Goal: Browse casually: Explore the website without a specific task or goal

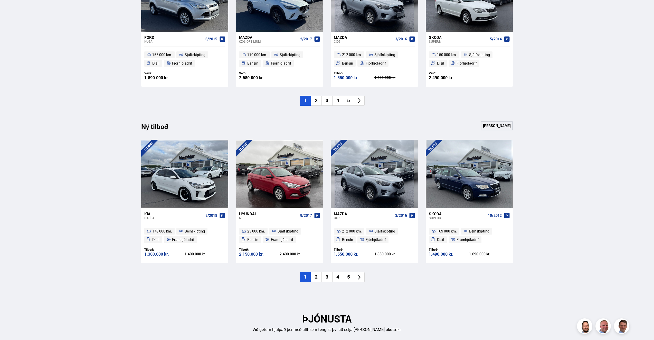
scroll to position [437, 0]
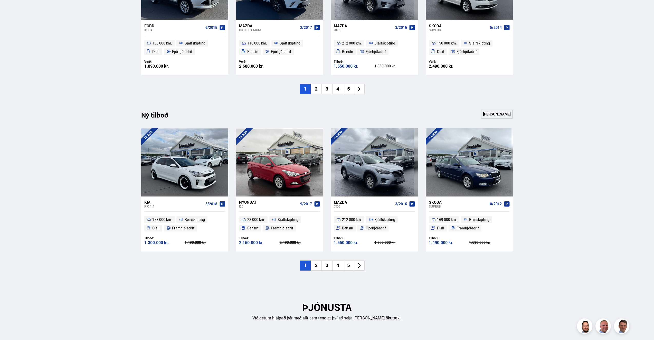
click at [316, 265] on li "2" at bounding box center [316, 265] width 11 height 10
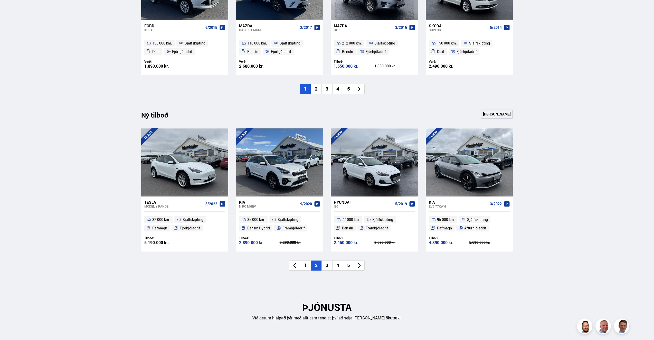
click at [329, 268] on li "3" at bounding box center [327, 265] width 11 height 10
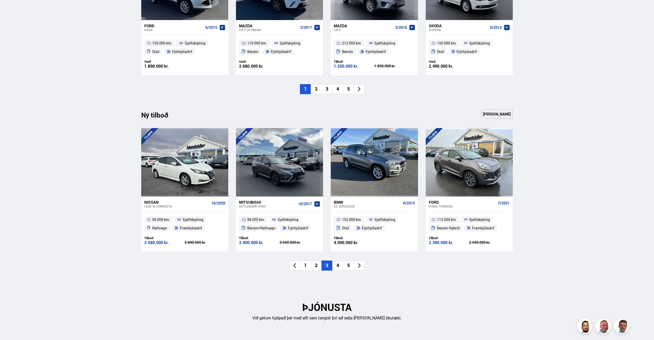
click at [338, 265] on li "4" at bounding box center [338, 265] width 11 height 10
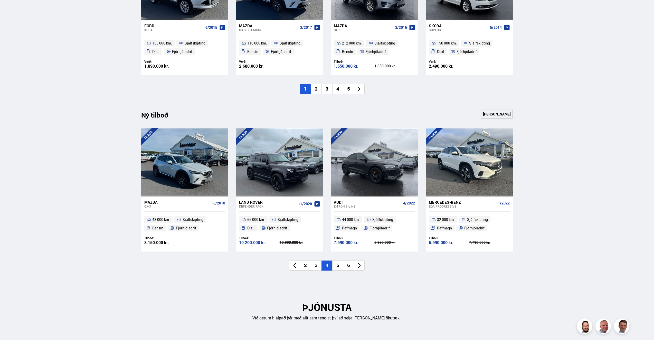
click at [336, 268] on li "5" at bounding box center [338, 265] width 11 height 10
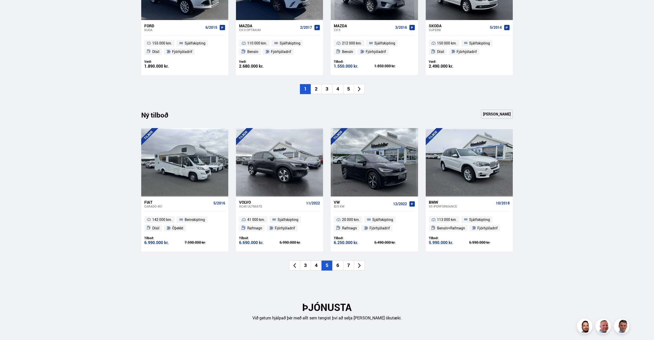
drag, startPoint x: 338, startPoint y: 265, endPoint x: 479, endPoint y: 275, distance: 141.4
click at [481, 276] on div "Ný tilboð Sjá meira [GEOGRAPHIC_DATA] Fiat Carado 461 5/2016 142 000 km. Beinsk…" at bounding box center [327, 197] width 380 height 176
click at [337, 266] on li "6" at bounding box center [338, 265] width 11 height 10
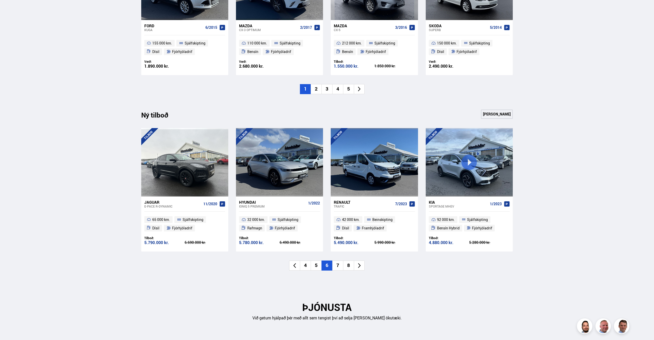
click at [337, 266] on li "7" at bounding box center [338, 265] width 11 height 10
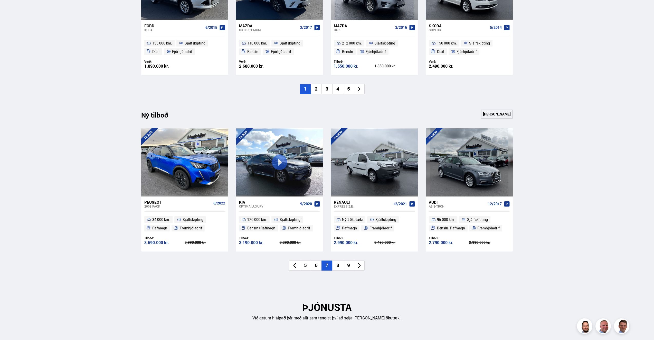
click at [340, 265] on li "8" at bounding box center [338, 265] width 11 height 10
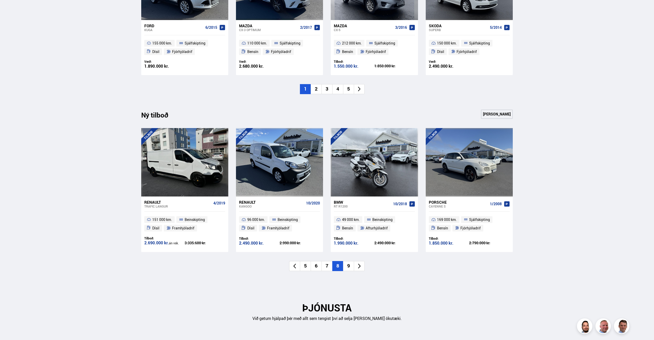
click at [344, 268] on li "9" at bounding box center [348, 266] width 11 height 10
